Goal: Transaction & Acquisition: Purchase product/service

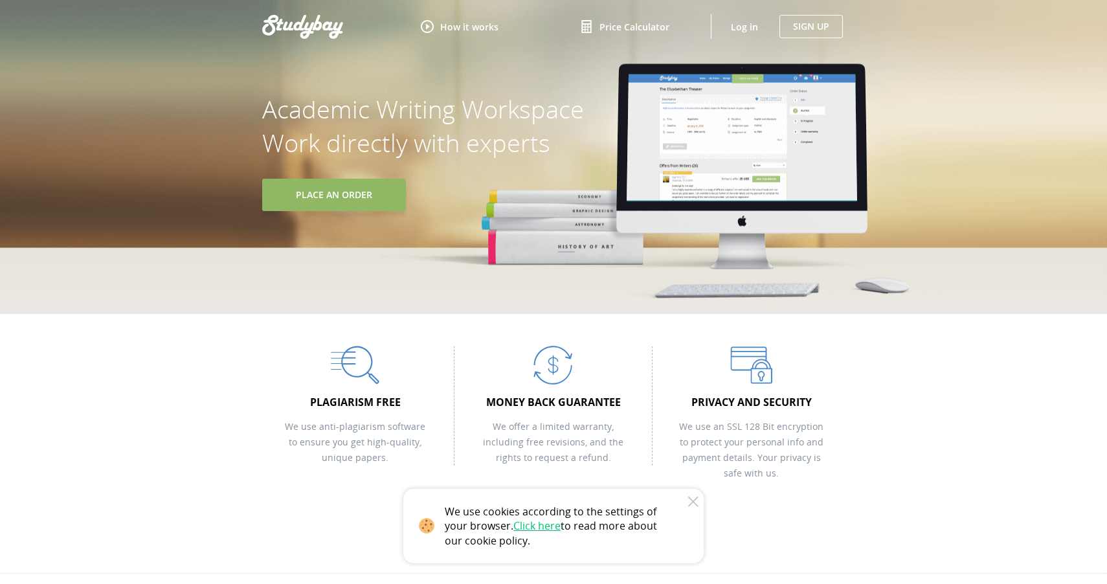
click at [337, 182] on link "Place An Order" at bounding box center [334, 195] width 144 height 32
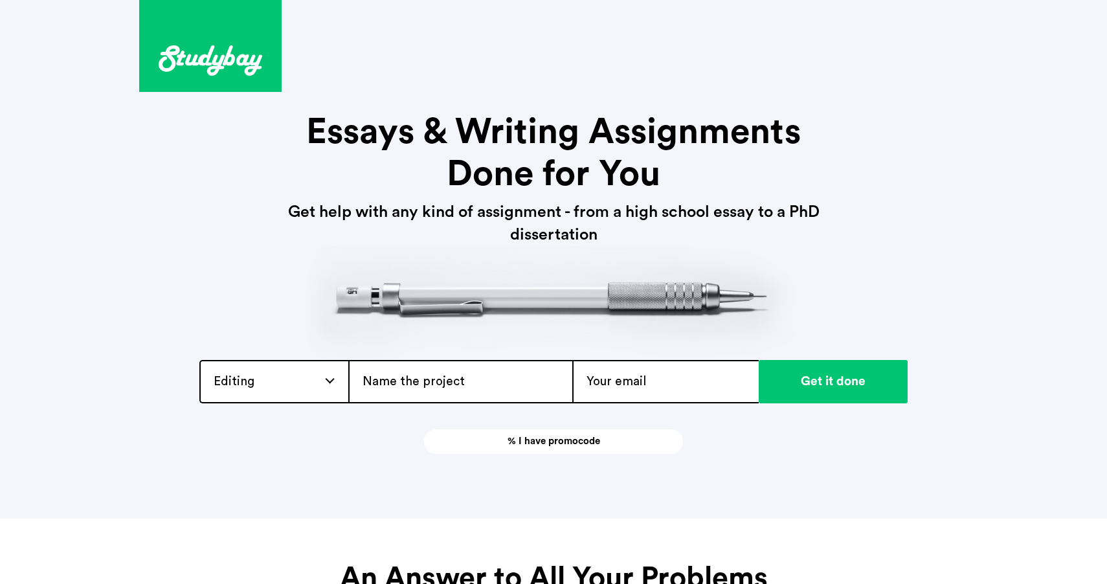
click at [255, 65] on img at bounding box center [211, 60] width 104 height 30
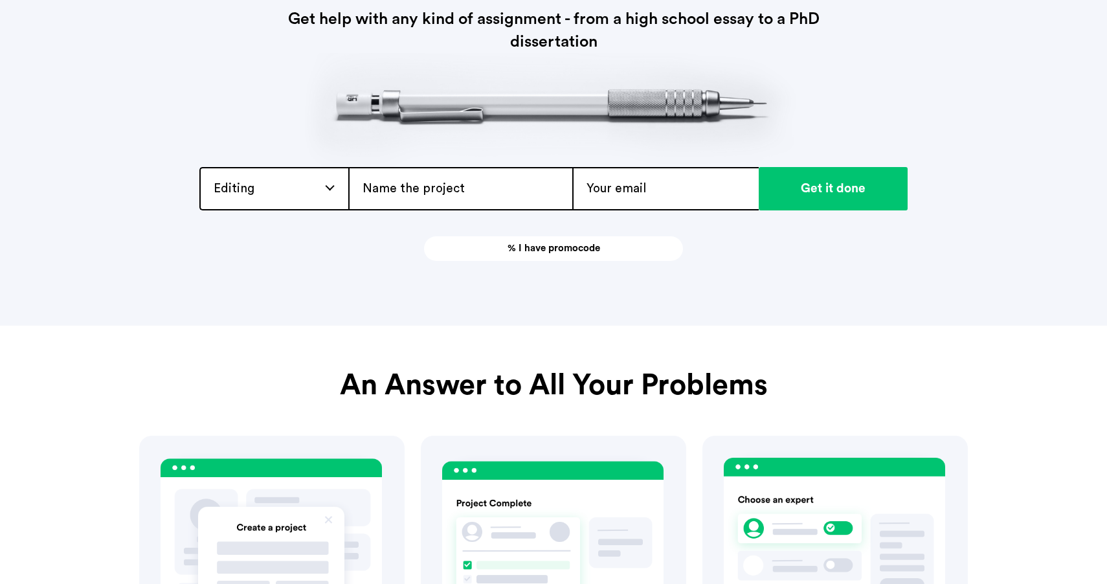
scroll to position [208, 0]
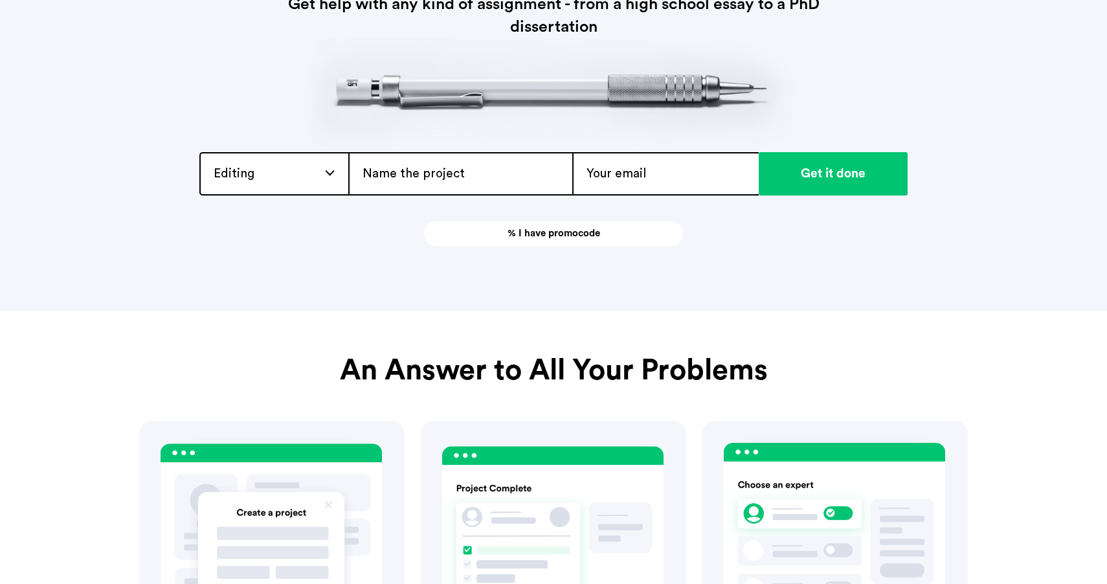
click at [305, 148] on img at bounding box center [553, 94] width 497 height 113
click at [305, 163] on div "Editing Admission / Scholarship Essay Annotated Bibliography Application Essay …" at bounding box center [273, 173] width 149 height 43
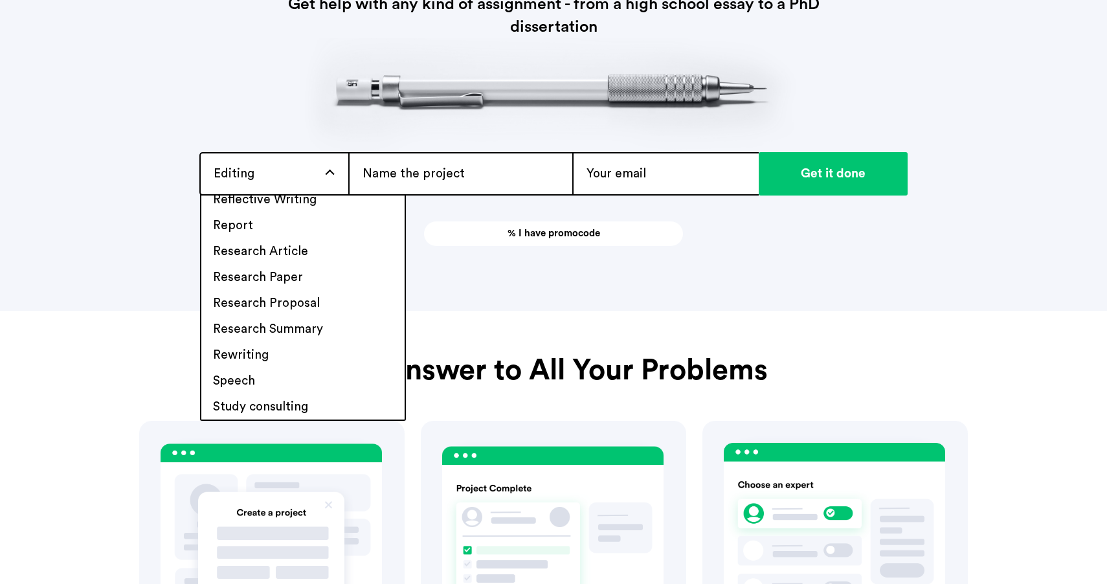
scroll to position [1174, 0]
click at [309, 352] on li "Thesis Statement" at bounding box center [302, 355] width 203 height 26
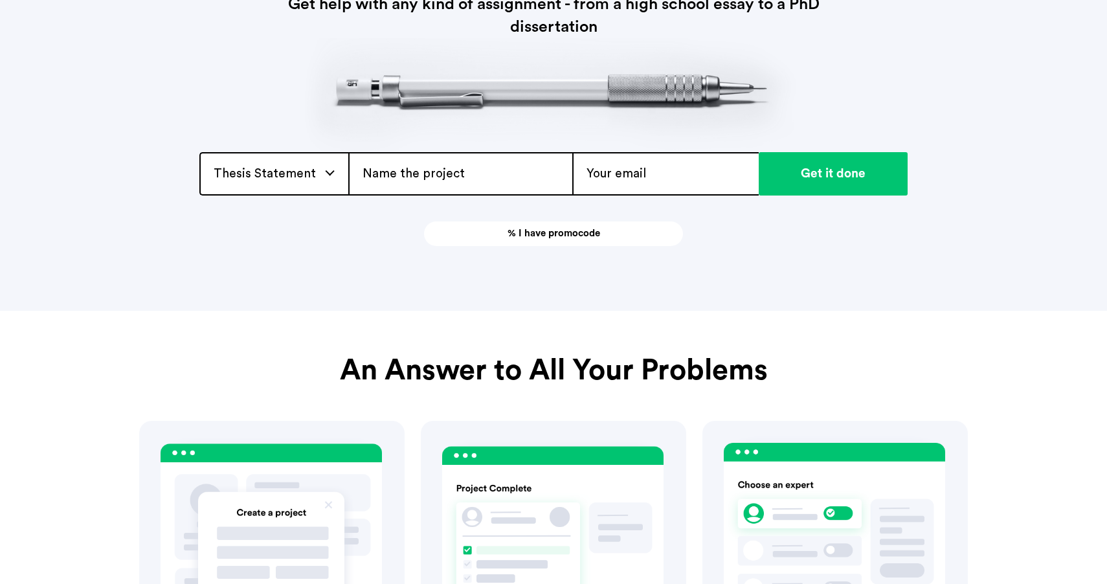
click at [478, 164] on input "text" at bounding box center [460, 173] width 224 height 43
click at [677, 160] on input "email" at bounding box center [665, 173] width 186 height 43
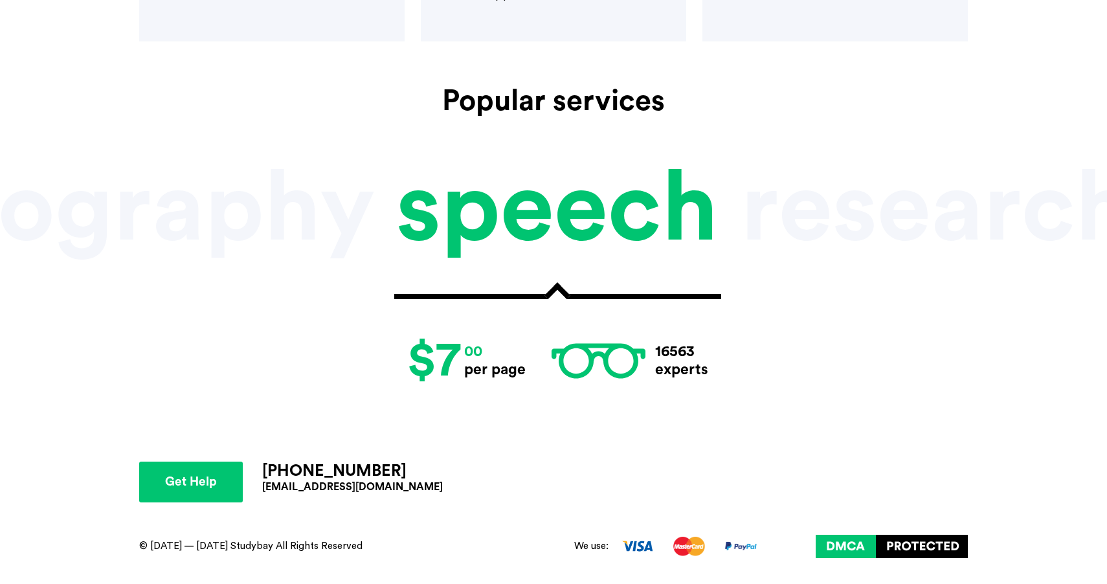
scroll to position [2733, 0]
click at [932, 558] on img at bounding box center [892, 546] width 152 height 23
click at [851, 557] on img at bounding box center [892, 546] width 152 height 23
